Goal: Navigation & Orientation: Find specific page/section

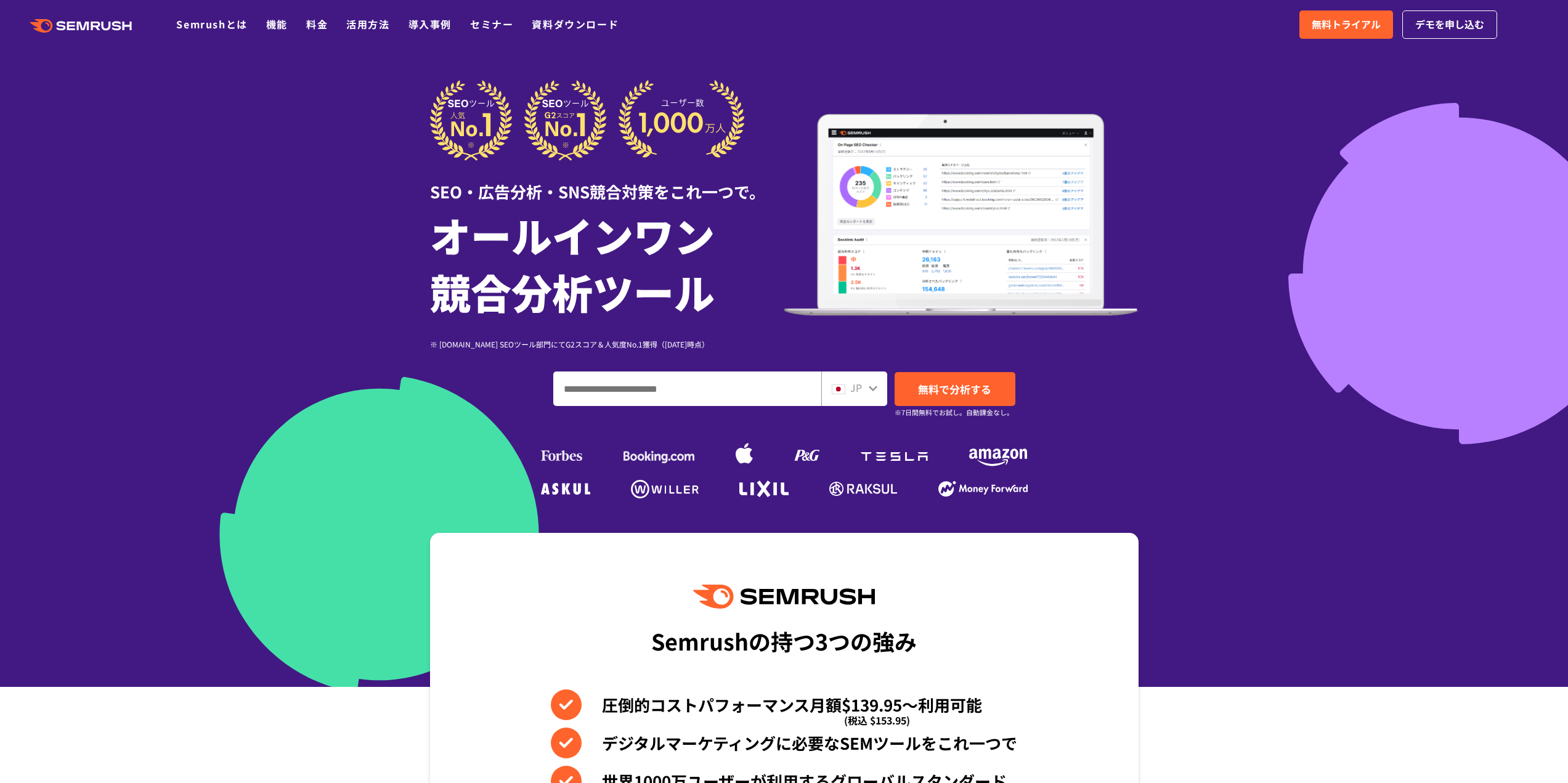
click at [135, 276] on div at bounding box center [784, 343] width 1568 height 687
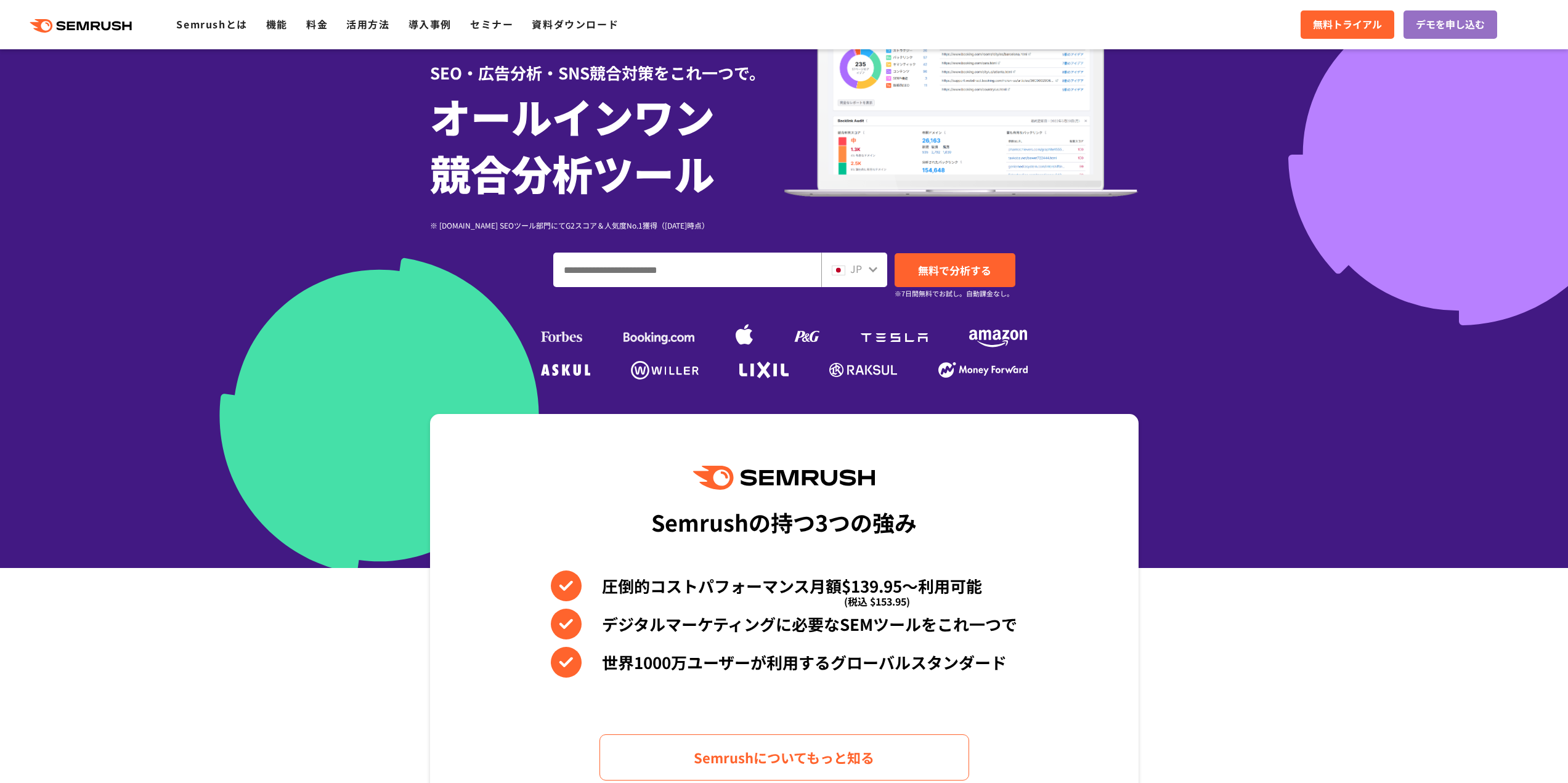
scroll to position [123, 0]
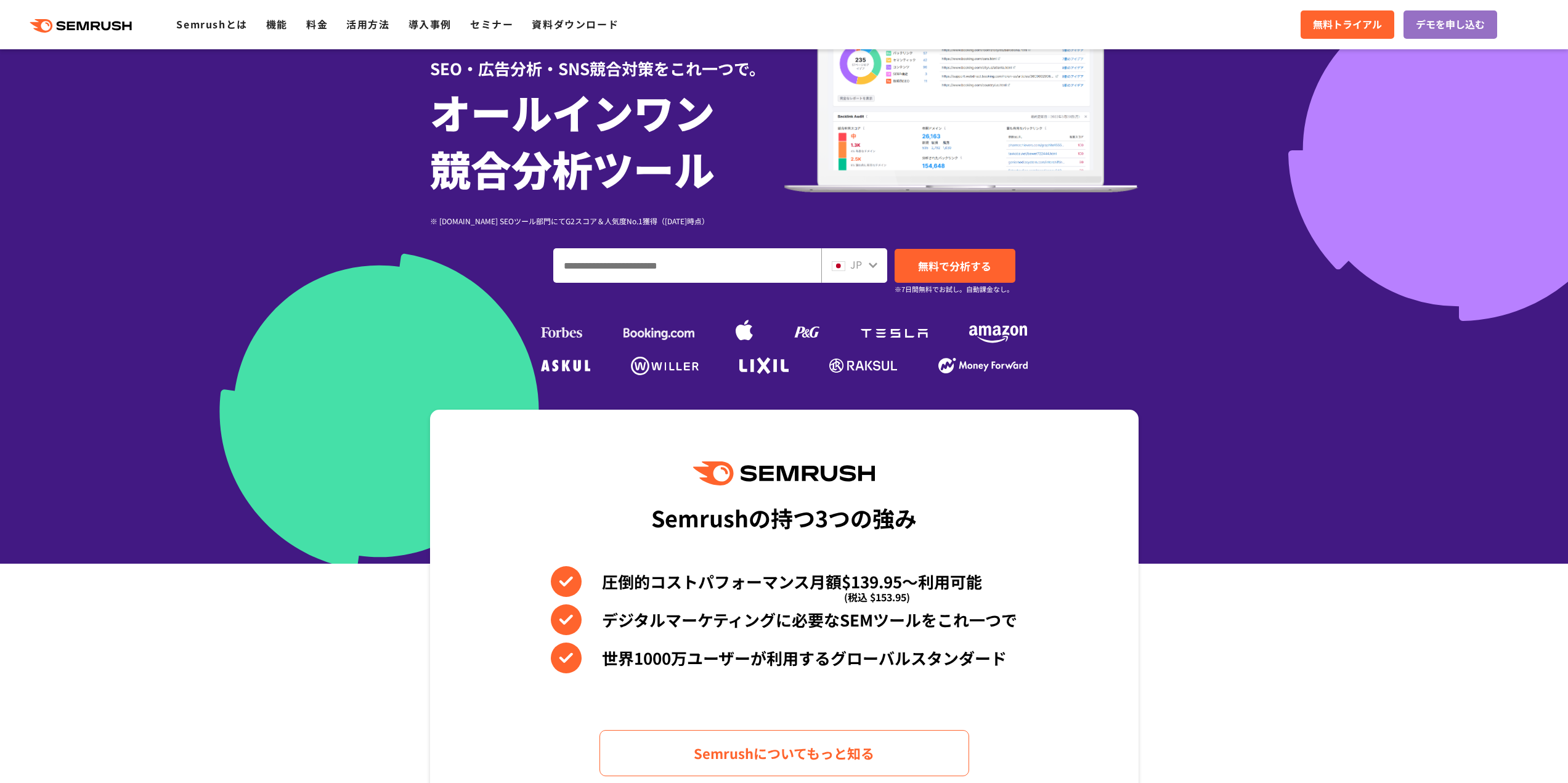
click at [738, 259] on input "ドメイン、キーワードまたはURLを入力してください" at bounding box center [687, 265] width 266 height 33
click at [868, 265] on icon at bounding box center [873, 265] width 10 height 10
click at [871, 266] on icon at bounding box center [873, 265] width 9 height 6
click at [864, 268] on div "JP" at bounding box center [852, 265] width 40 height 16
